Goal: Task Accomplishment & Management: Use online tool/utility

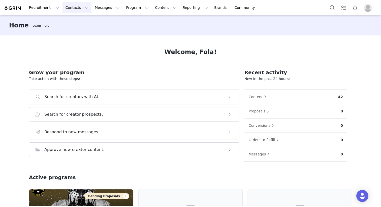
click at [68, 8] on button "Contacts Contacts" at bounding box center [76, 7] width 29 height 11
click at [46, 9] on button "Recruitment Recruitment" at bounding box center [44, 7] width 36 height 11
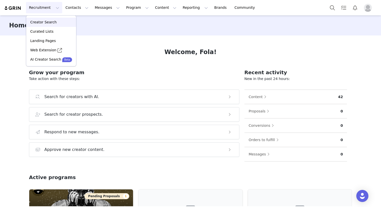
click at [50, 21] on p "Creator Search" at bounding box center [43, 22] width 26 height 5
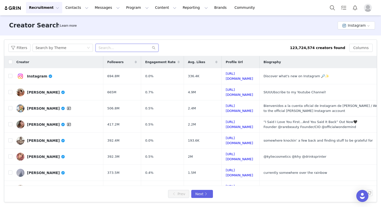
click at [113, 48] on input "text" at bounding box center [127, 48] width 63 height 8
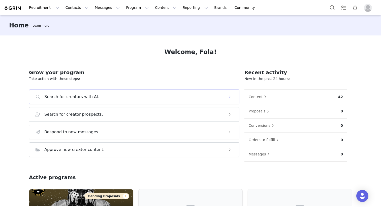
click at [105, 102] on button "Search for creators with AI." at bounding box center [134, 97] width 210 height 15
